Goal: Find specific page/section: Find specific page/section

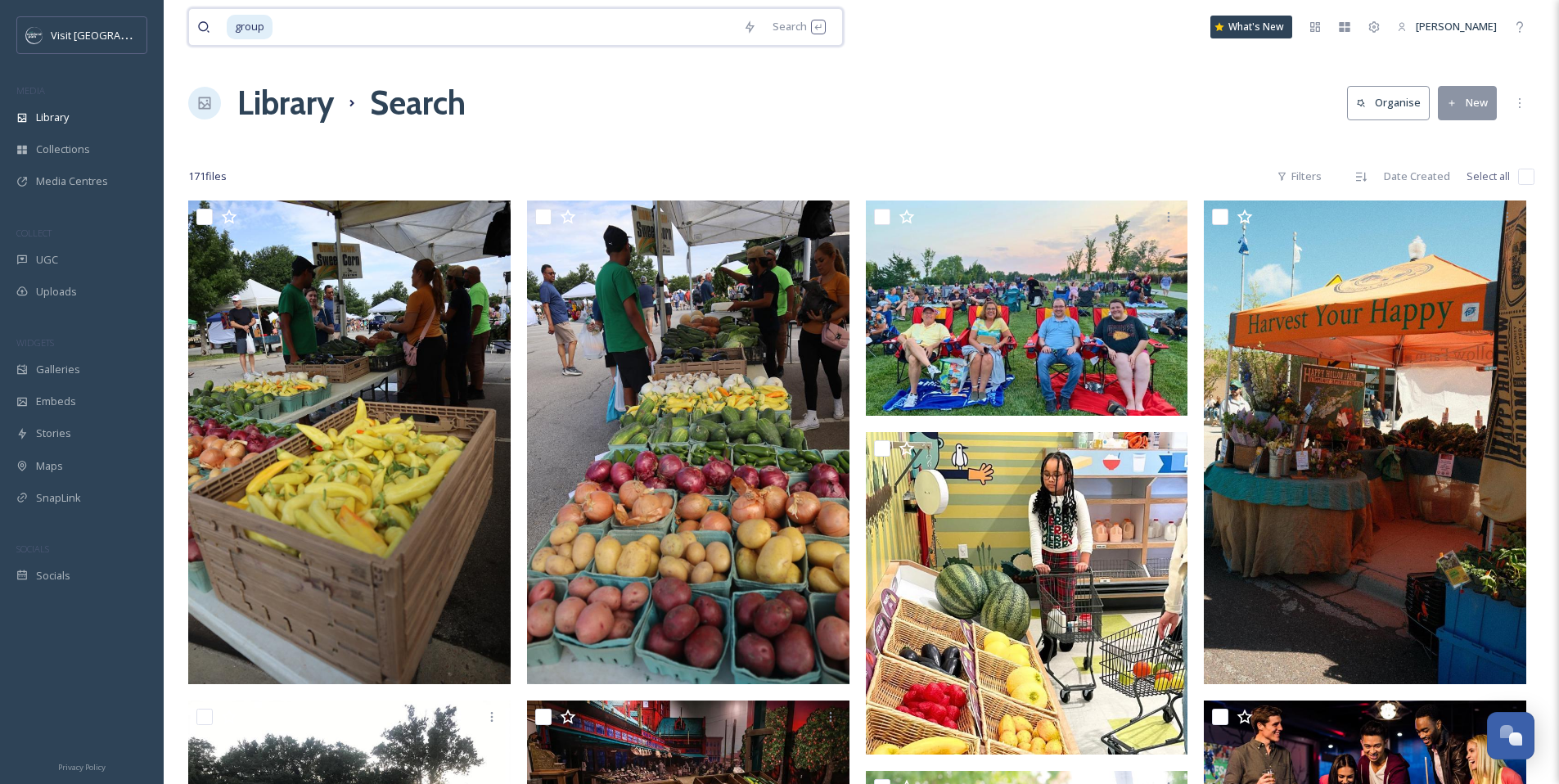
click at [359, 27] on input at bounding box center [504, 27] width 461 height 36
click at [264, 20] on span "group" at bounding box center [250, 27] width 46 height 24
drag, startPoint x: 271, startPoint y: 25, endPoint x: 214, endPoint y: 21, distance: 56.6
click at [214, 21] on div "group" at bounding box center [466, 27] width 538 height 36
click at [439, 41] on input at bounding box center [490, 27] width 490 height 36
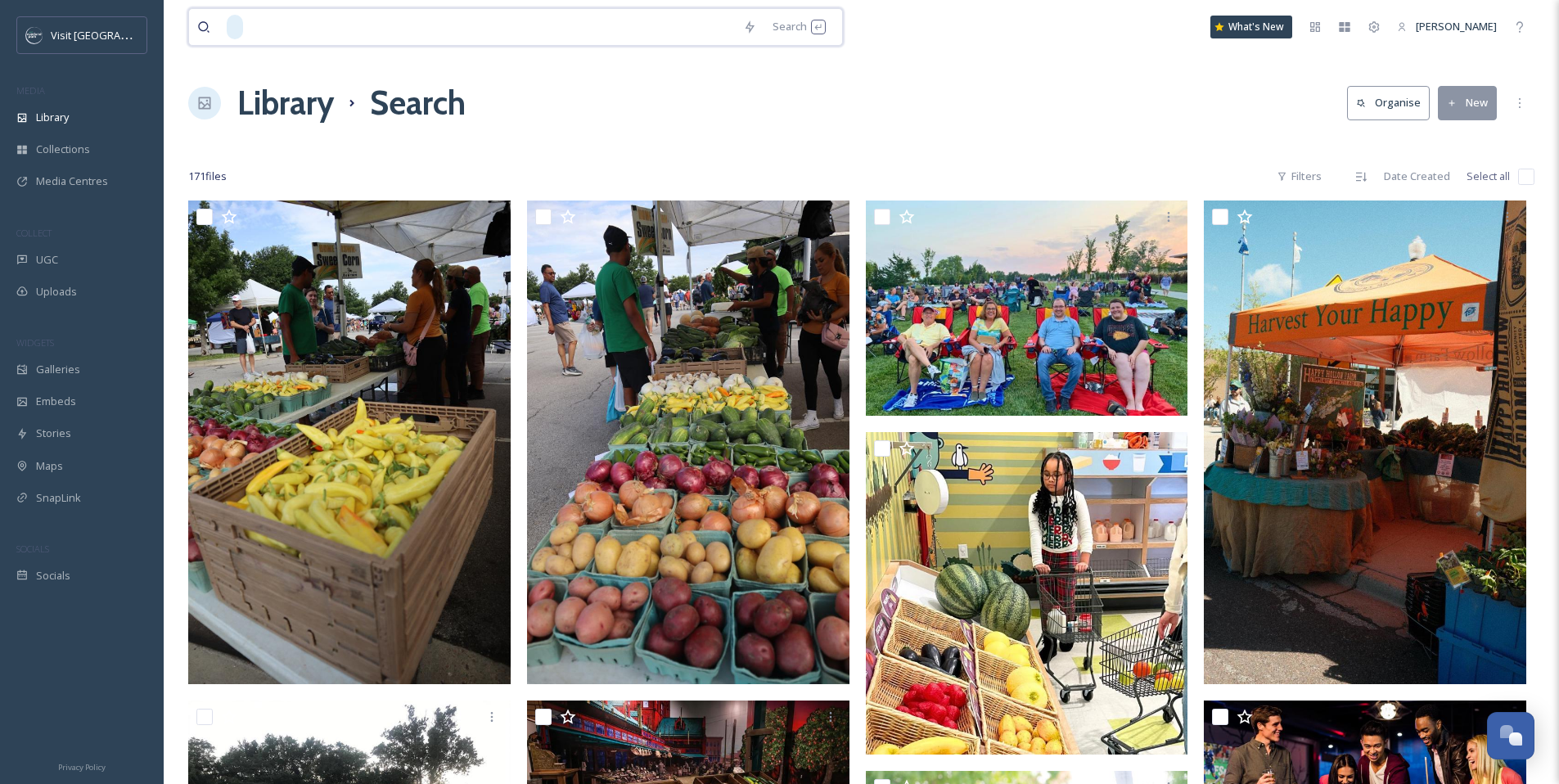
click at [439, 34] on input at bounding box center [490, 27] width 490 height 36
type input "g"
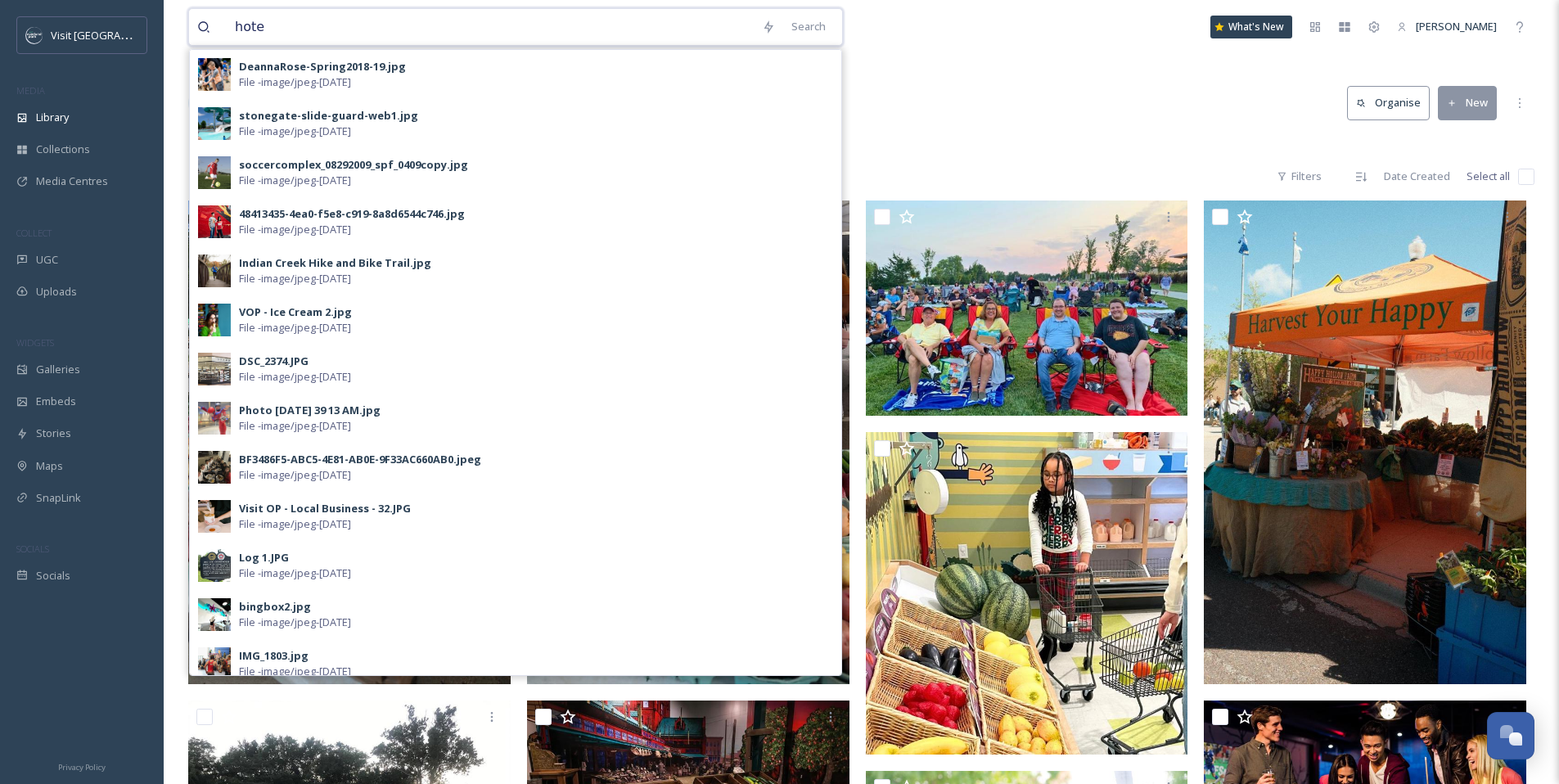
type input "hotel"
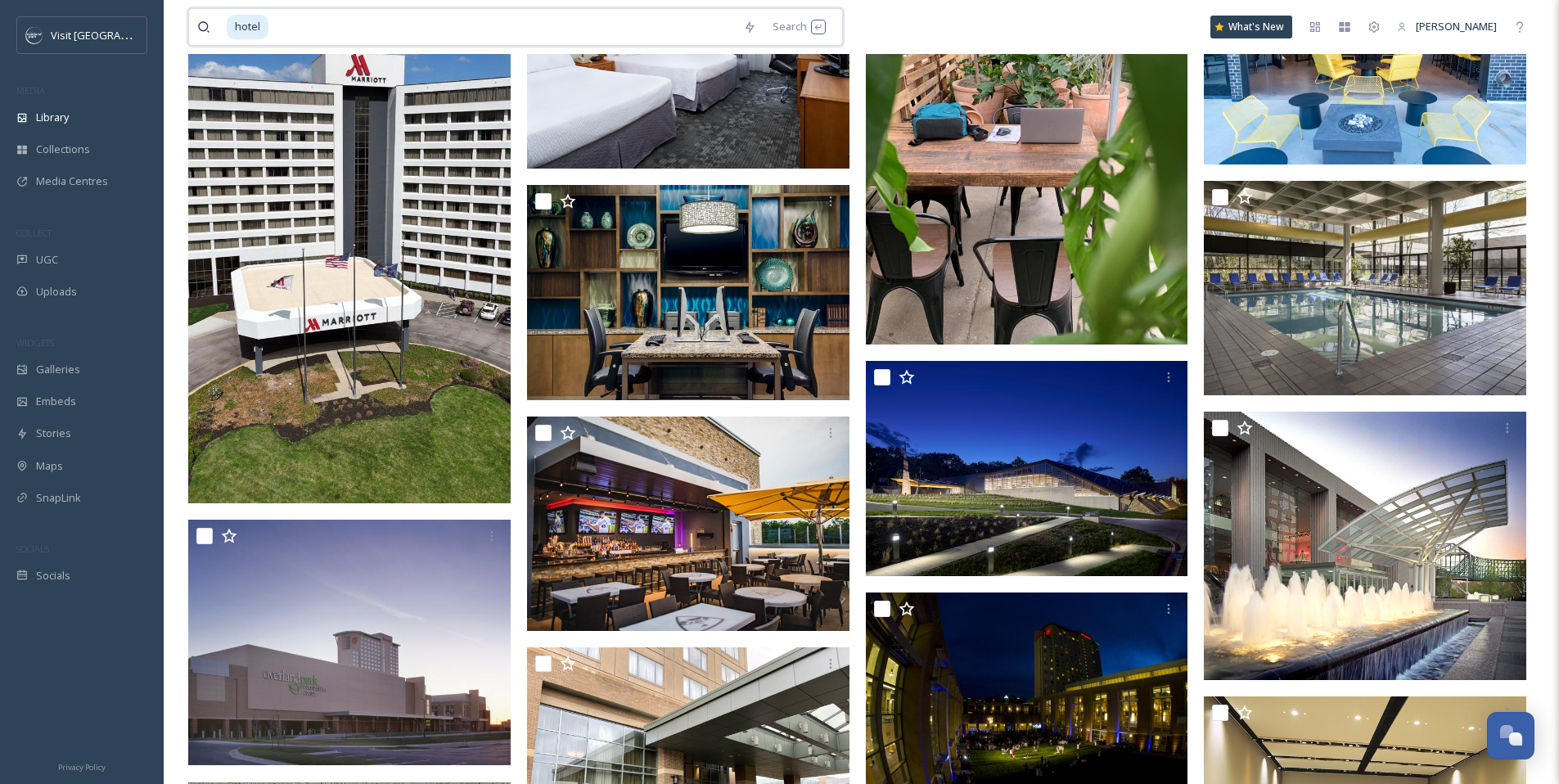
scroll to position [488, 0]
